Goal: Information Seeking & Learning: Learn about a topic

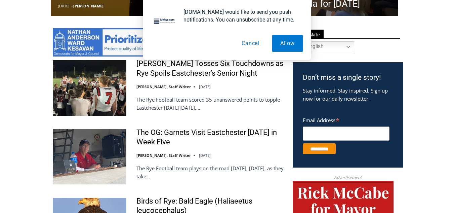
scroll to position [345, 0]
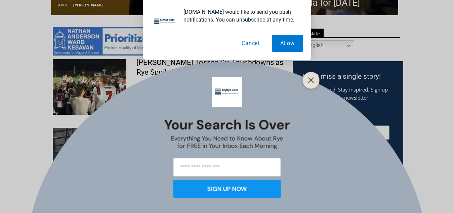
click at [254, 41] on button "Cancel" at bounding box center [250, 43] width 35 height 17
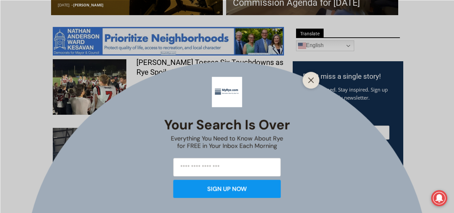
click at [318, 75] on div at bounding box center [311, 80] width 17 height 17
click at [306, 84] on div at bounding box center [311, 80] width 17 height 17
click at [310, 80] on line "Close" at bounding box center [311, 80] width 5 height 5
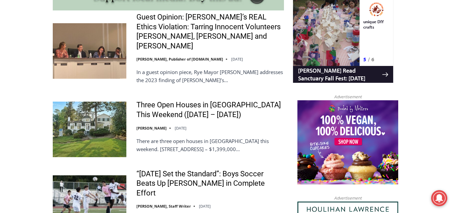
scroll to position [627, 0]
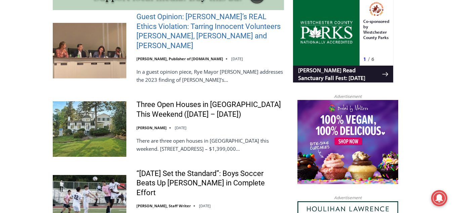
click at [187, 29] on link "Guest Opinion: [PERSON_NAME]’s REAL Ethics Violation: Tarring Innocent Voluntee…" at bounding box center [210, 31] width 148 height 38
